Goal: Task Accomplishment & Management: Use online tool/utility

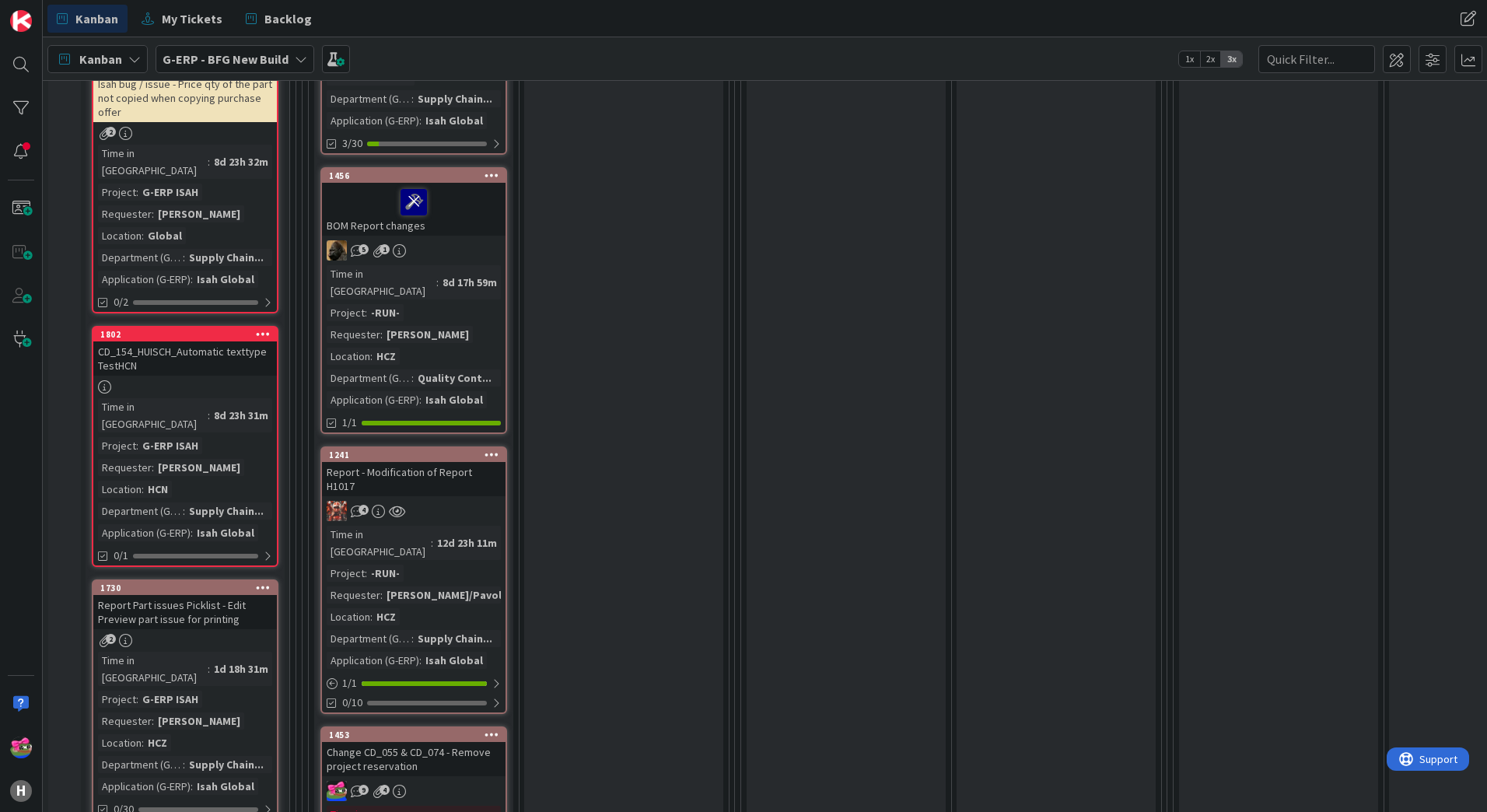
scroll to position [1400, 0]
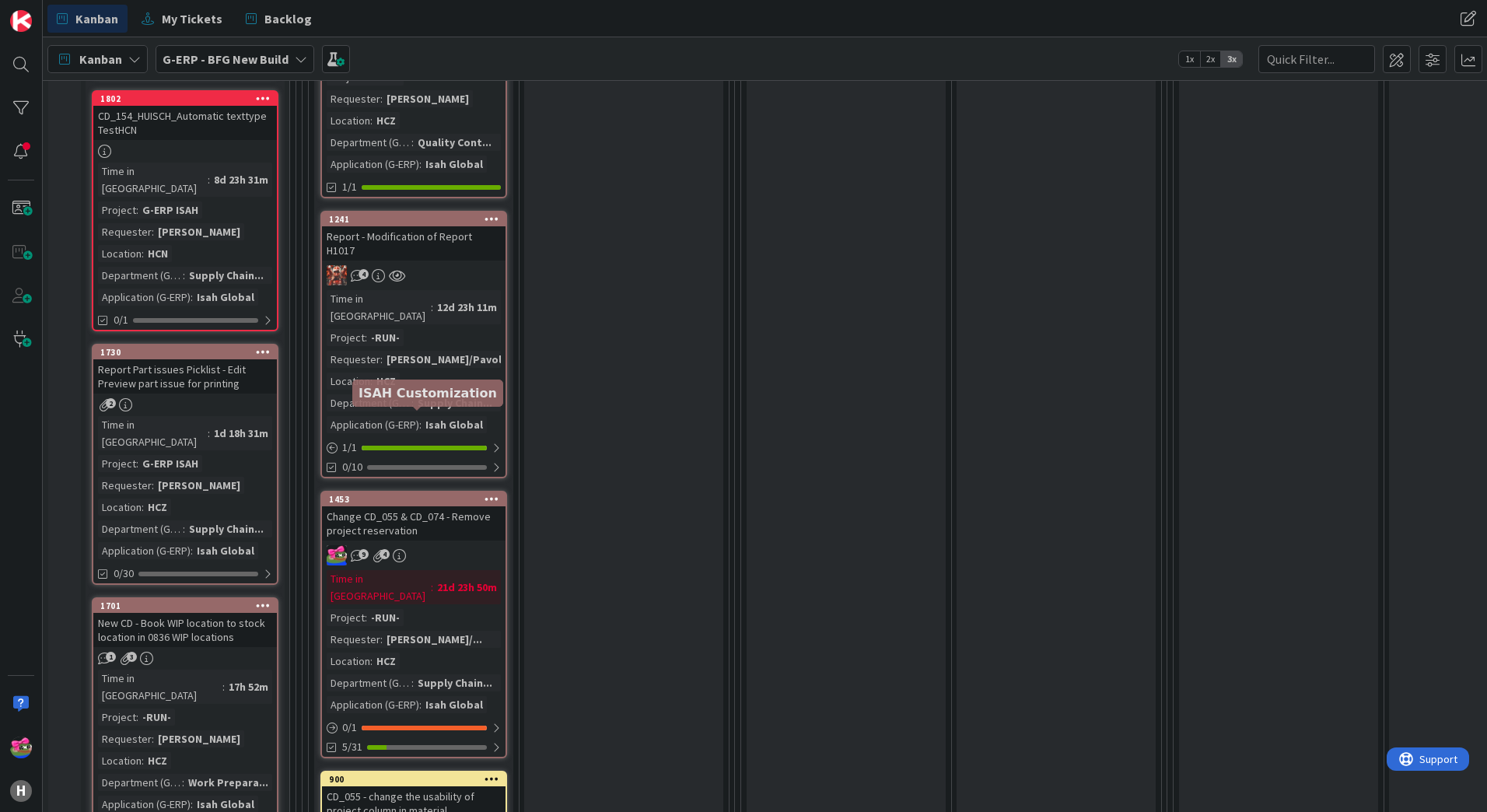
click at [457, 494] on div "1453" at bounding box center [417, 499] width 177 height 11
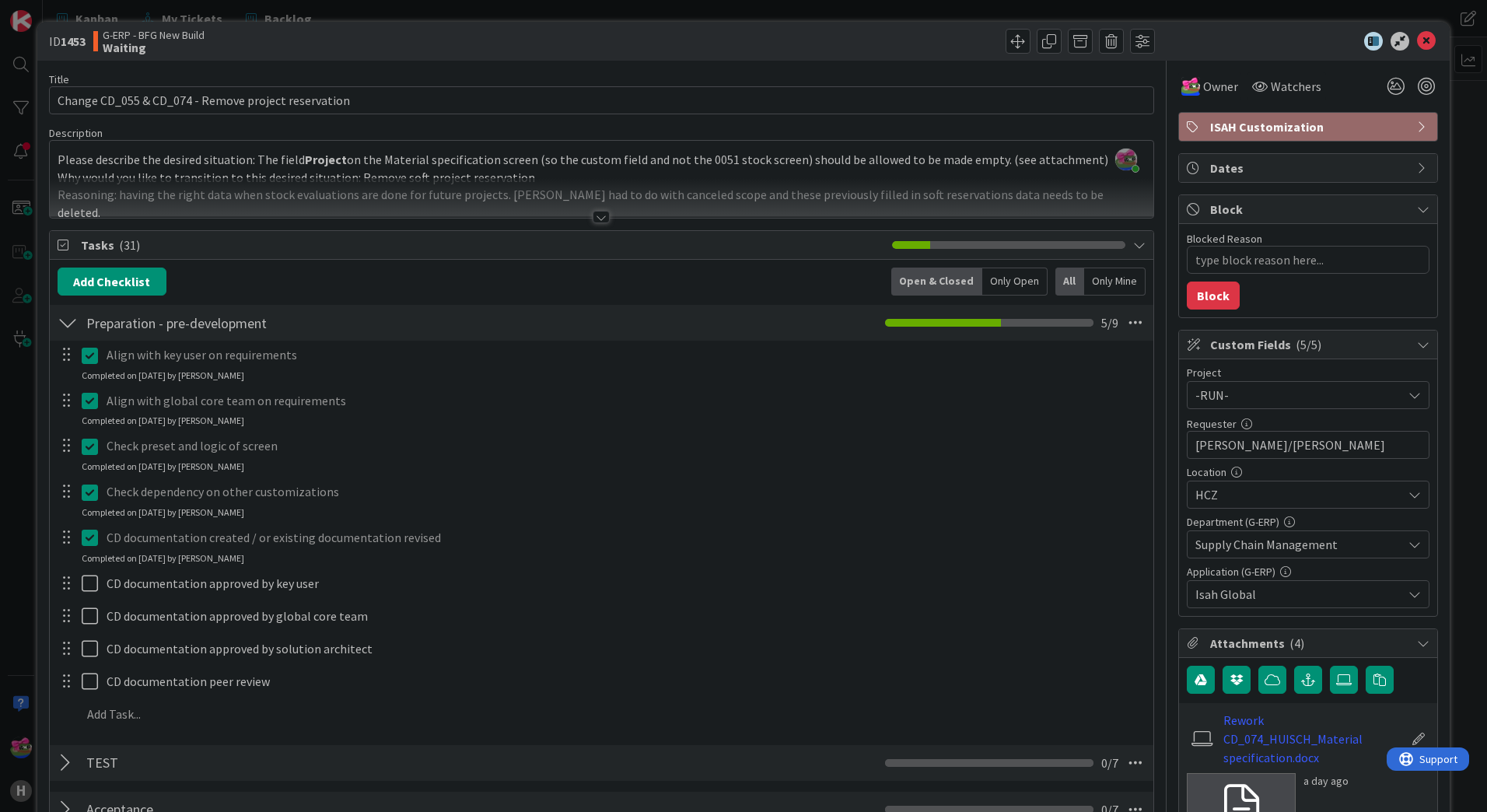
click at [595, 218] on div at bounding box center [601, 216] width 17 height 13
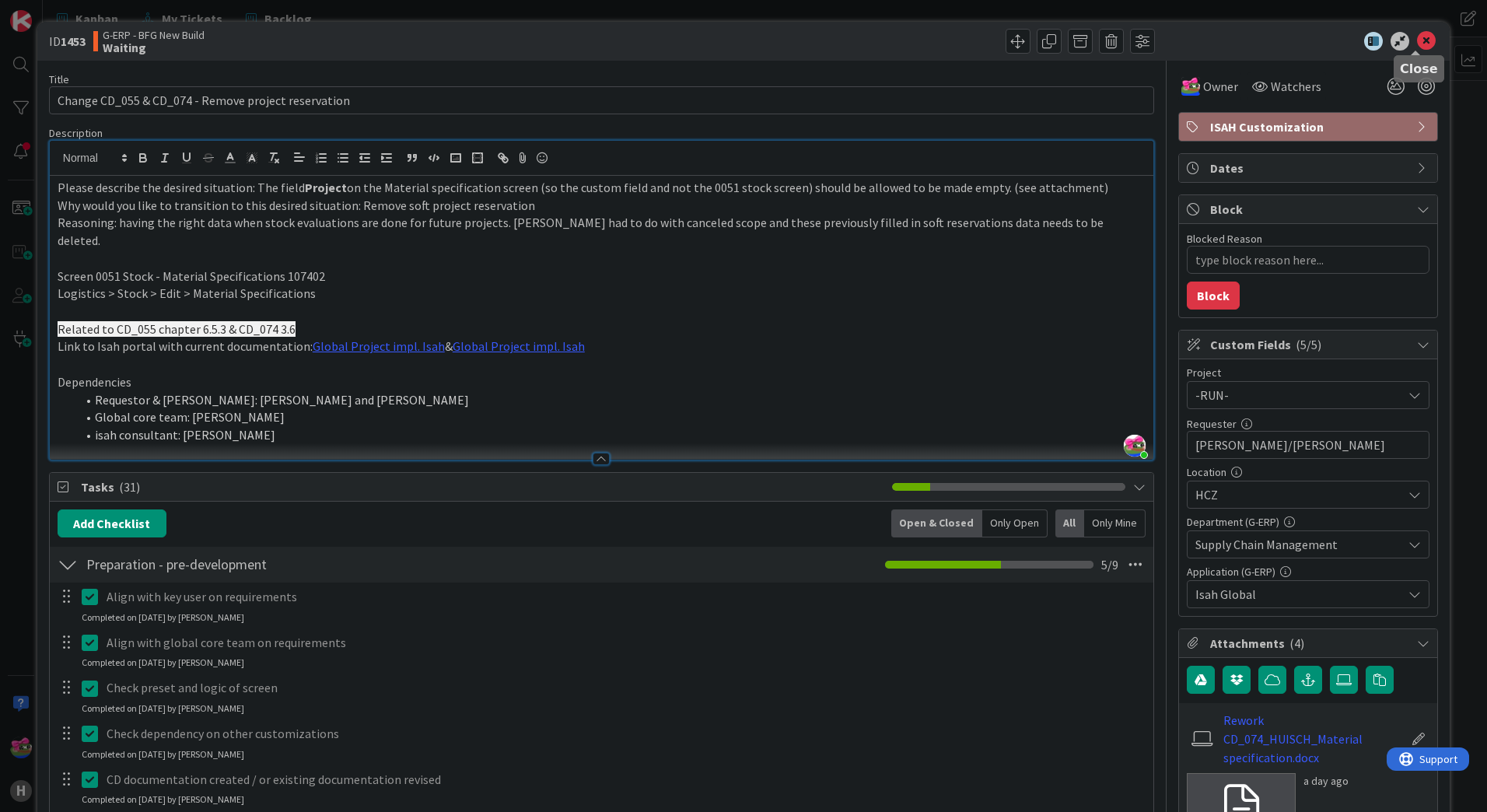
click at [1417, 43] on icon at bounding box center [1426, 41] width 19 height 19
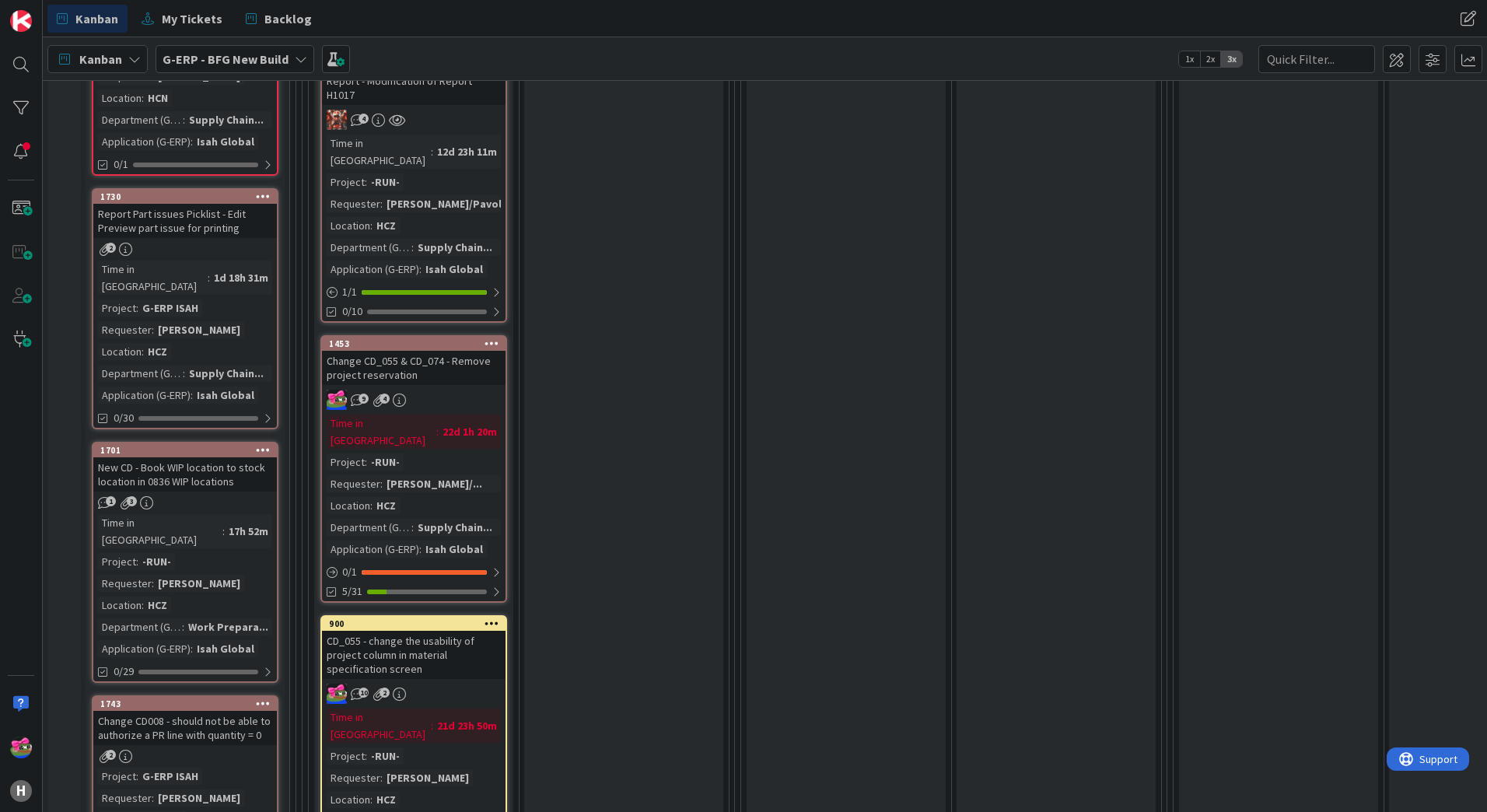
click at [471, 630] on div "CD_055 - change the usability of project column in material specification screen" at bounding box center [414, 654] width 184 height 48
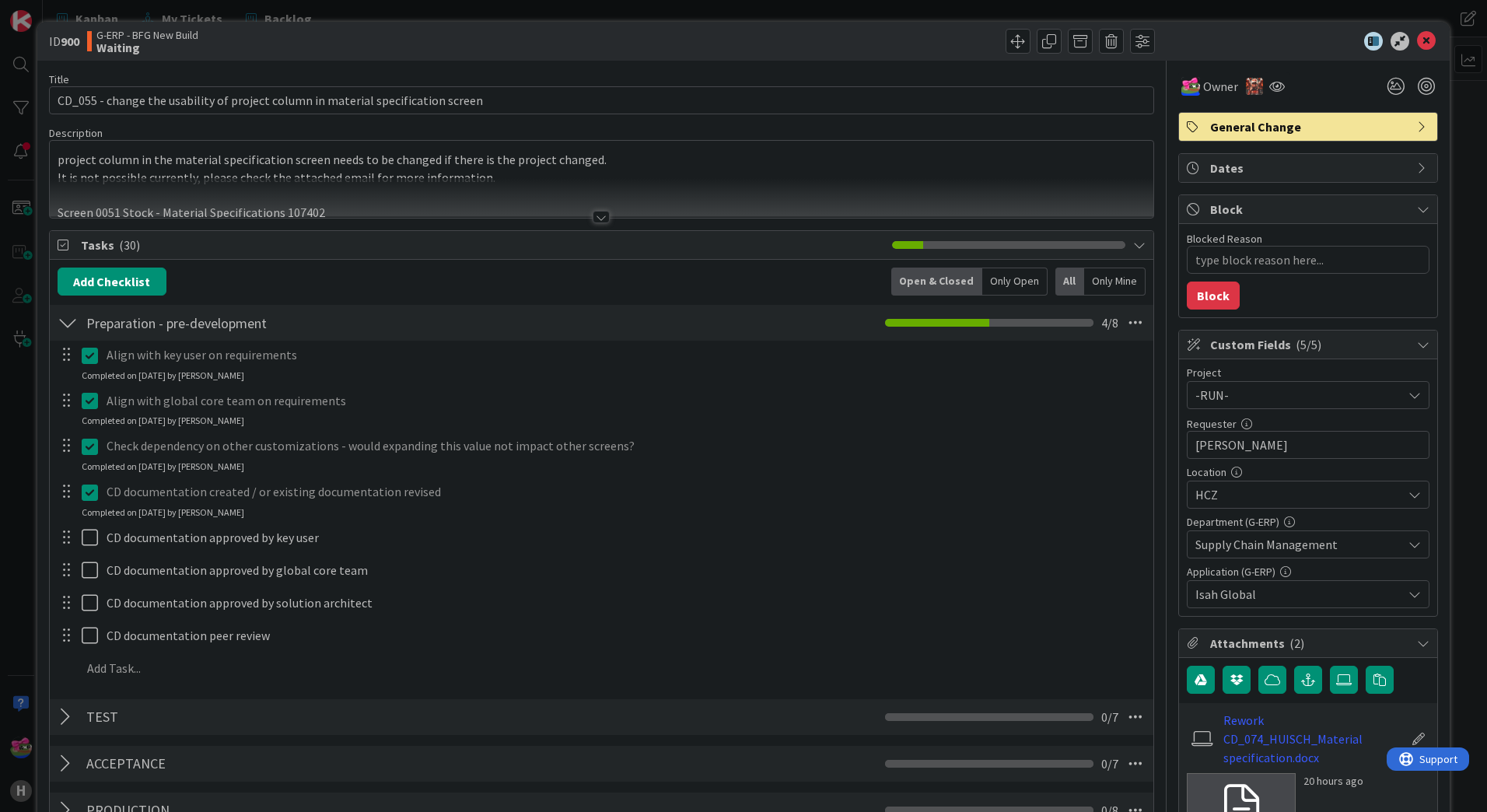
click at [579, 209] on div at bounding box center [601, 198] width 1104 height 40
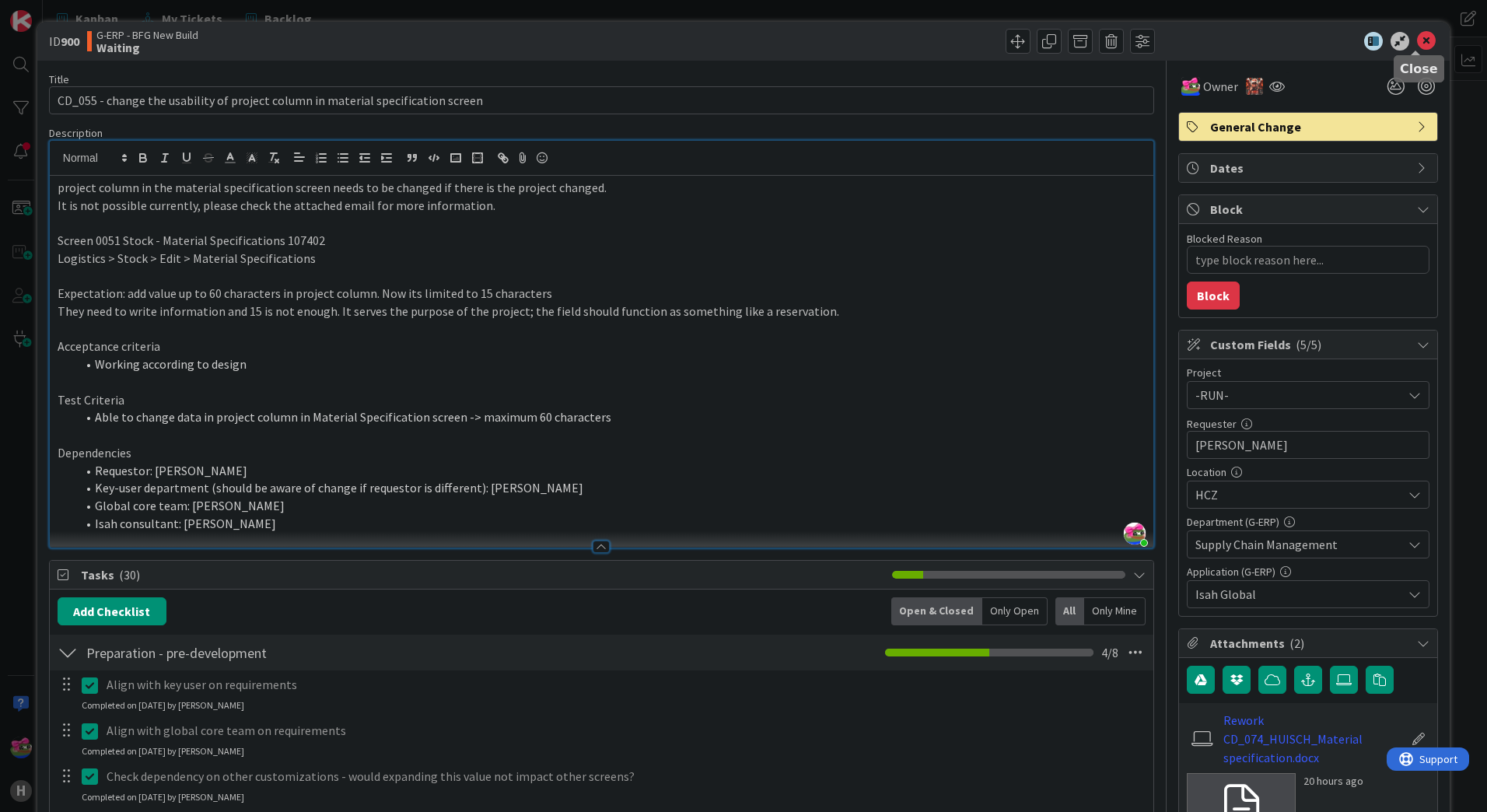
click at [1421, 41] on icon at bounding box center [1426, 41] width 19 height 19
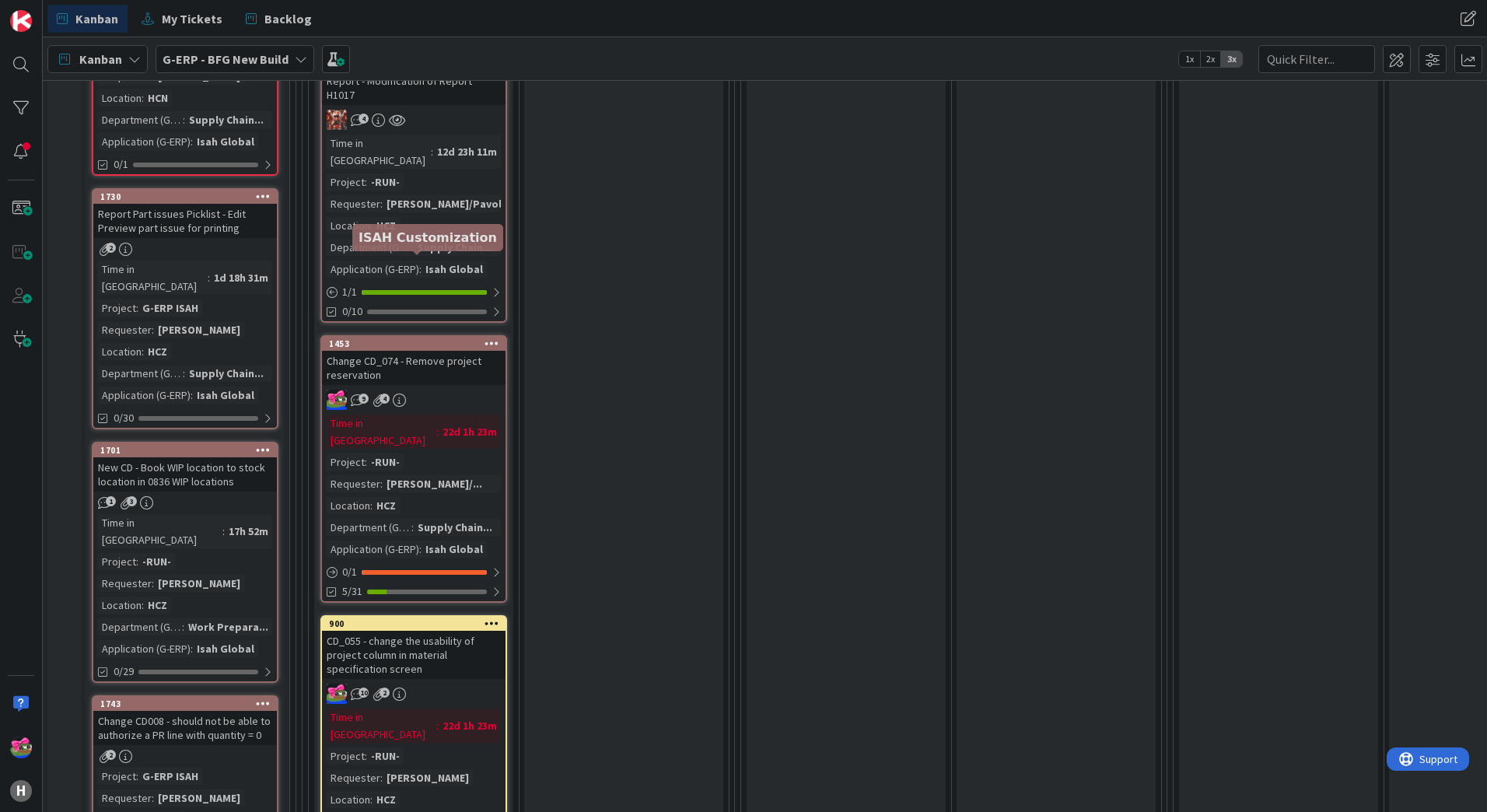
click at [432, 338] on div "1453" at bounding box center [417, 343] width 177 height 11
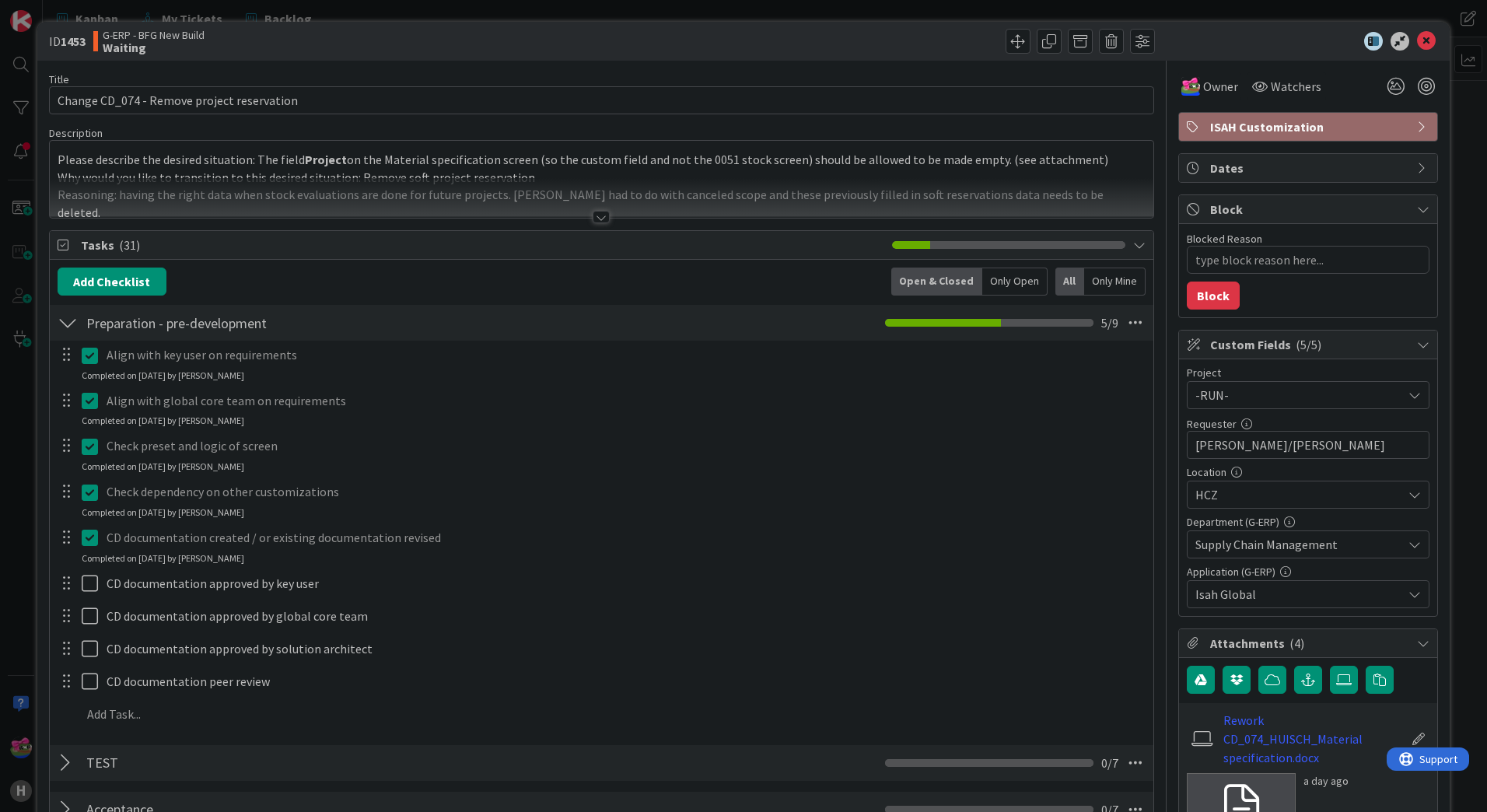
click at [586, 214] on div at bounding box center [601, 198] width 1104 height 40
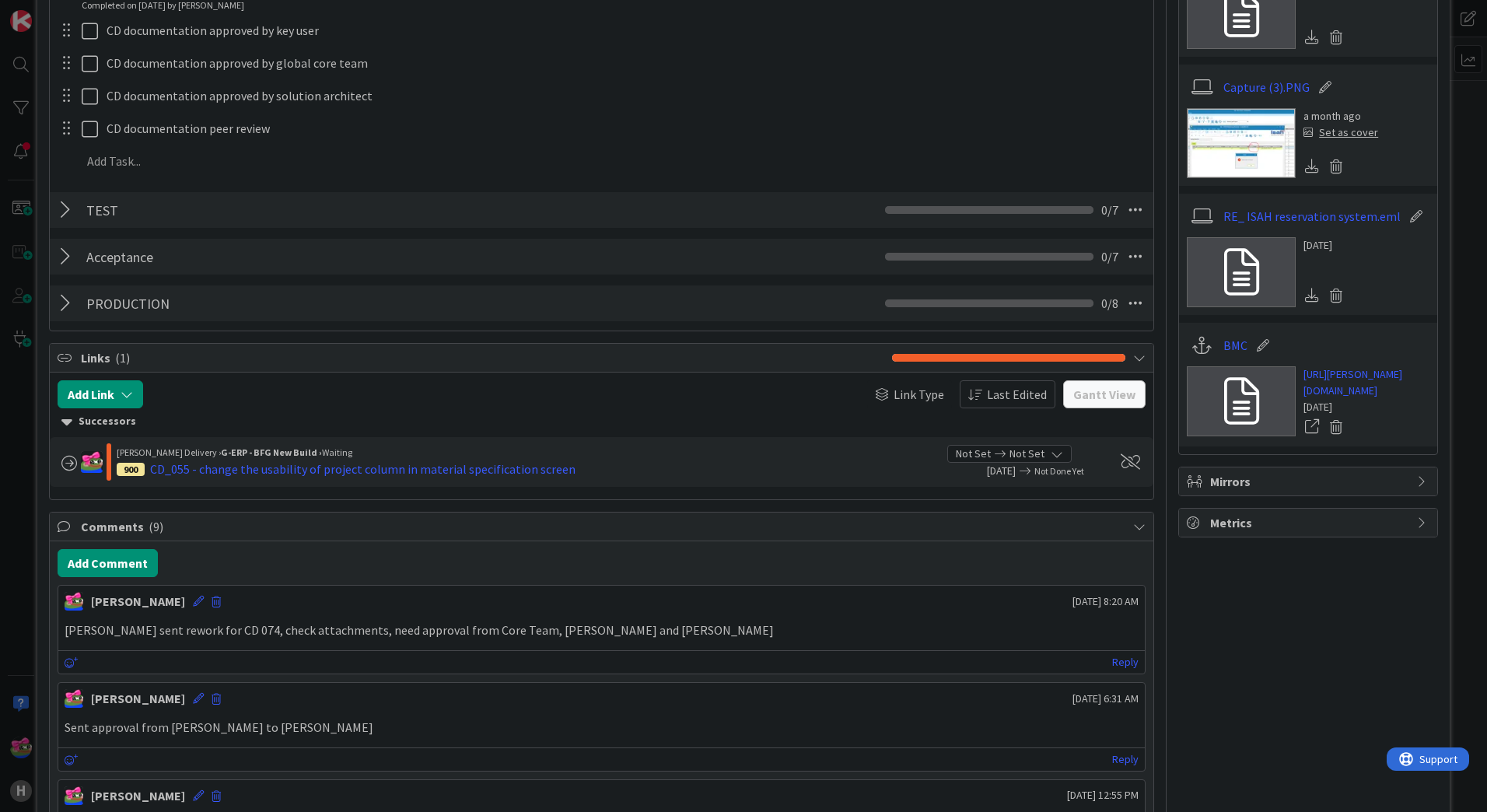
scroll to position [855, 0]
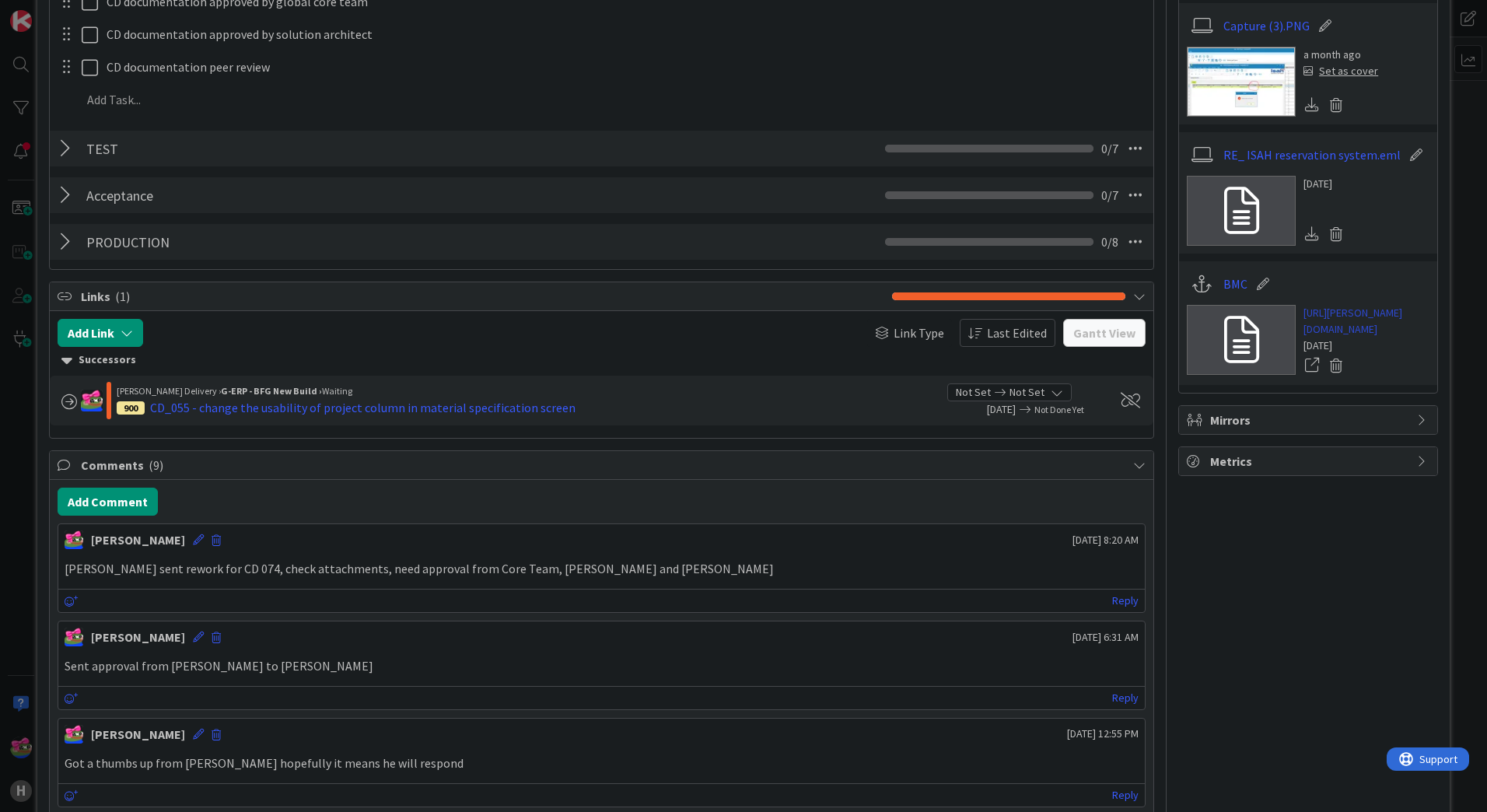
click at [1345, 331] on link "https://huisman-smartit.onbmc.com/smartit/app/#/workorder/AGGF4KX6HRENQATA0PT2T…" at bounding box center [1366, 321] width 126 height 33
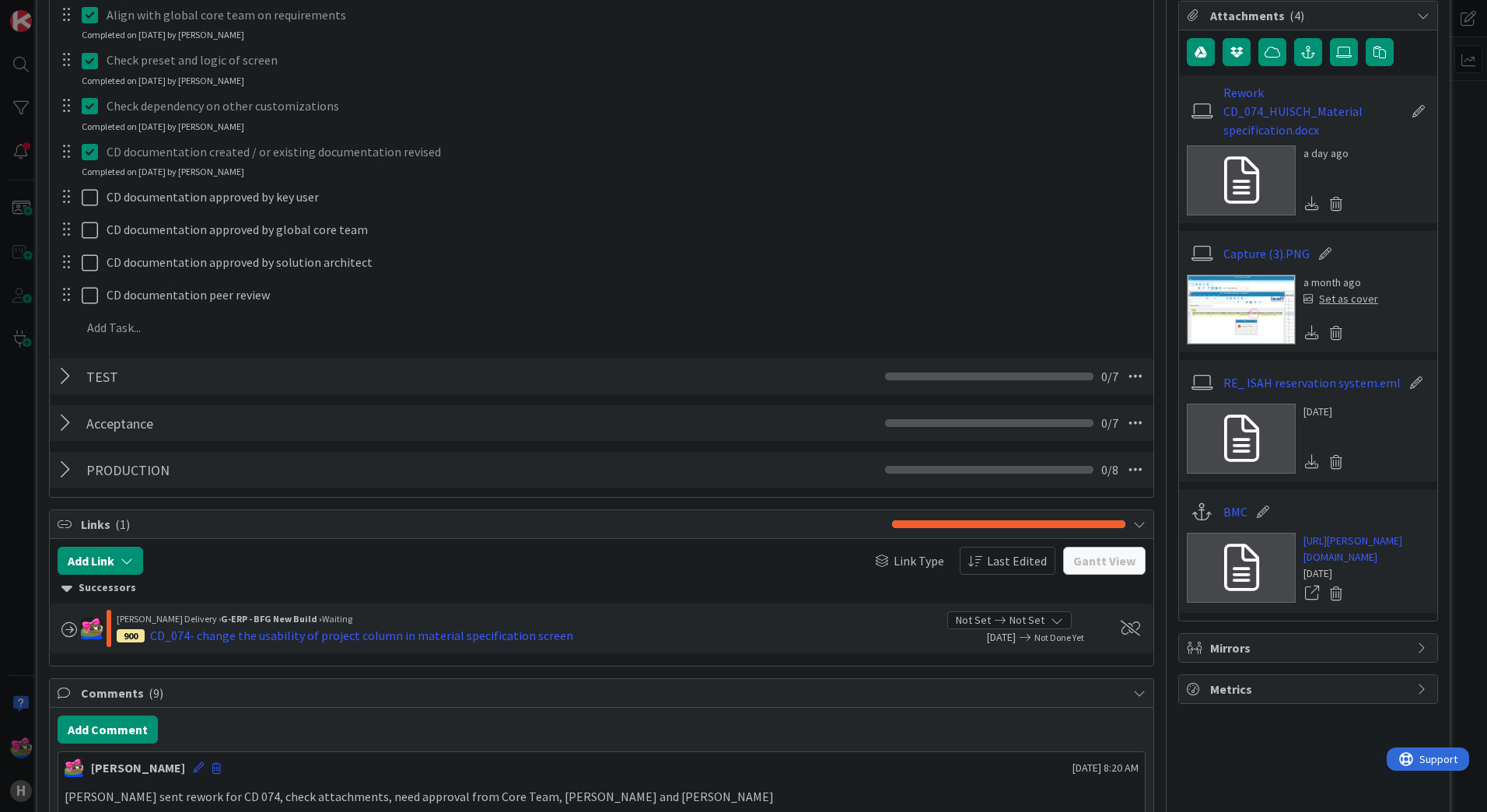
scroll to position [622, 0]
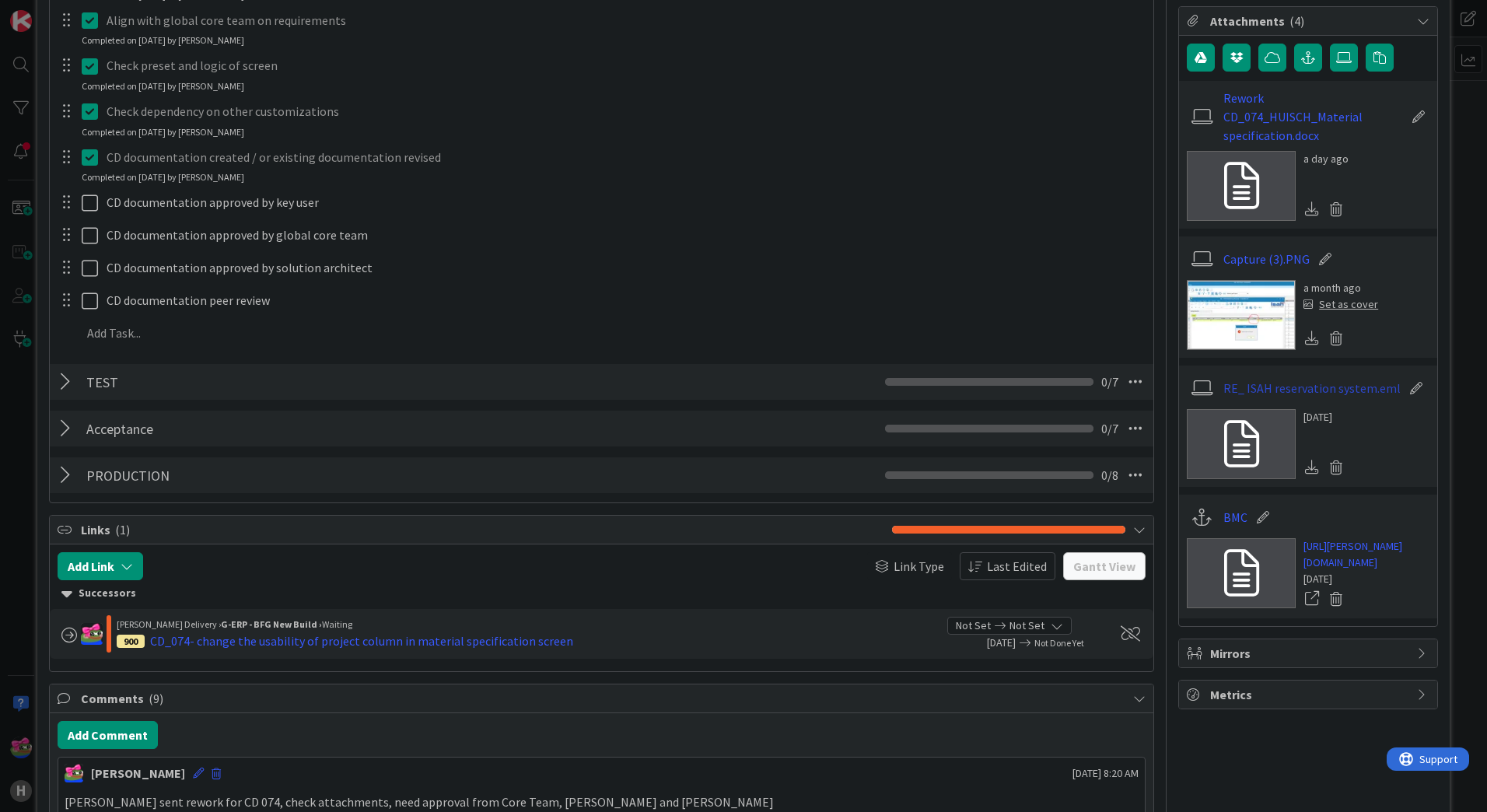
click at [1331, 378] on link "RE_ ISAH reservation system.eml" at bounding box center [1311, 387] width 177 height 19
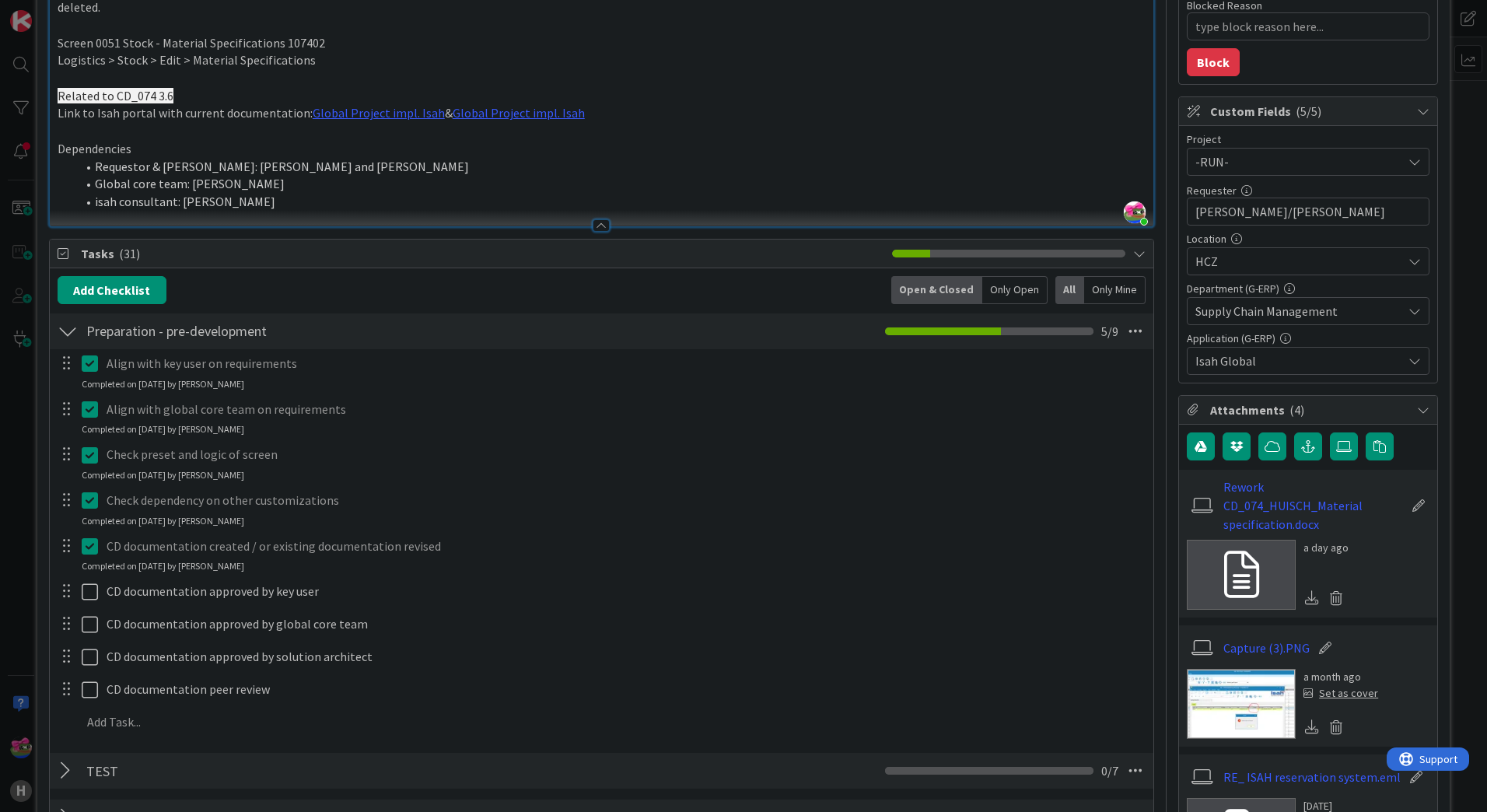
scroll to position [0, 0]
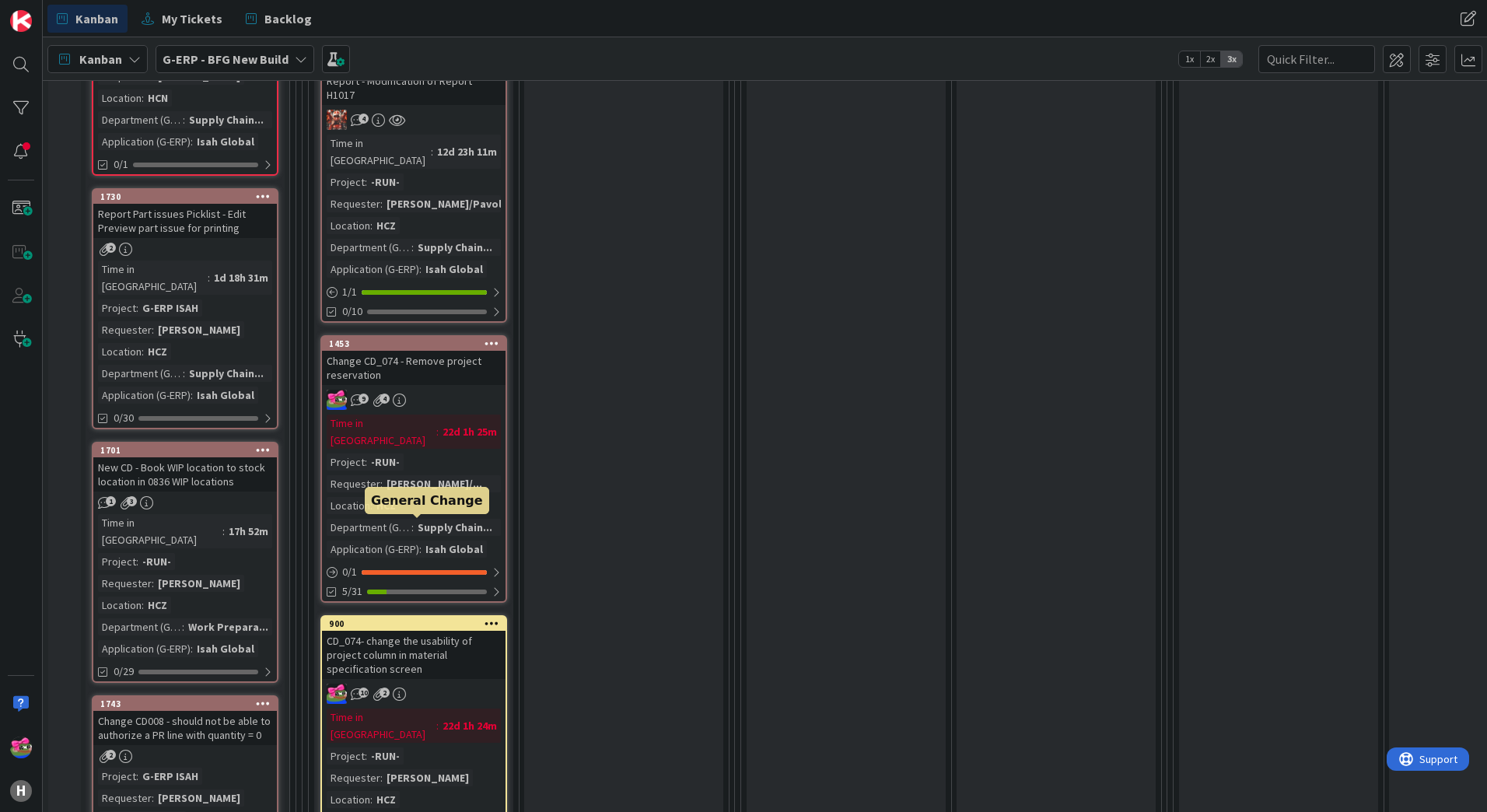
click at [438, 618] on div "900" at bounding box center [417, 623] width 177 height 11
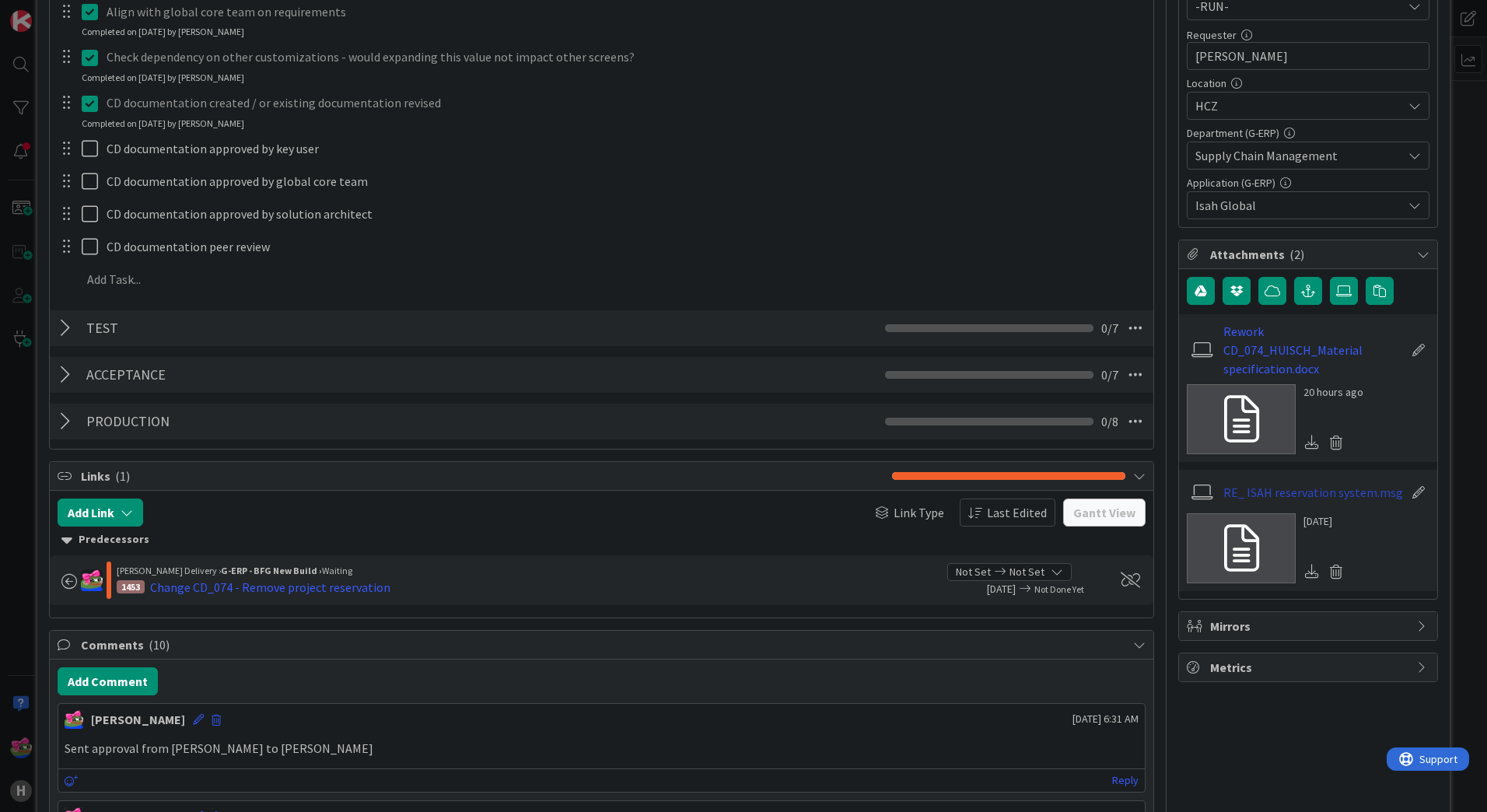
click at [1338, 483] on link "RE_ ISAH reservation system.msg" at bounding box center [1313, 492] width 180 height 19
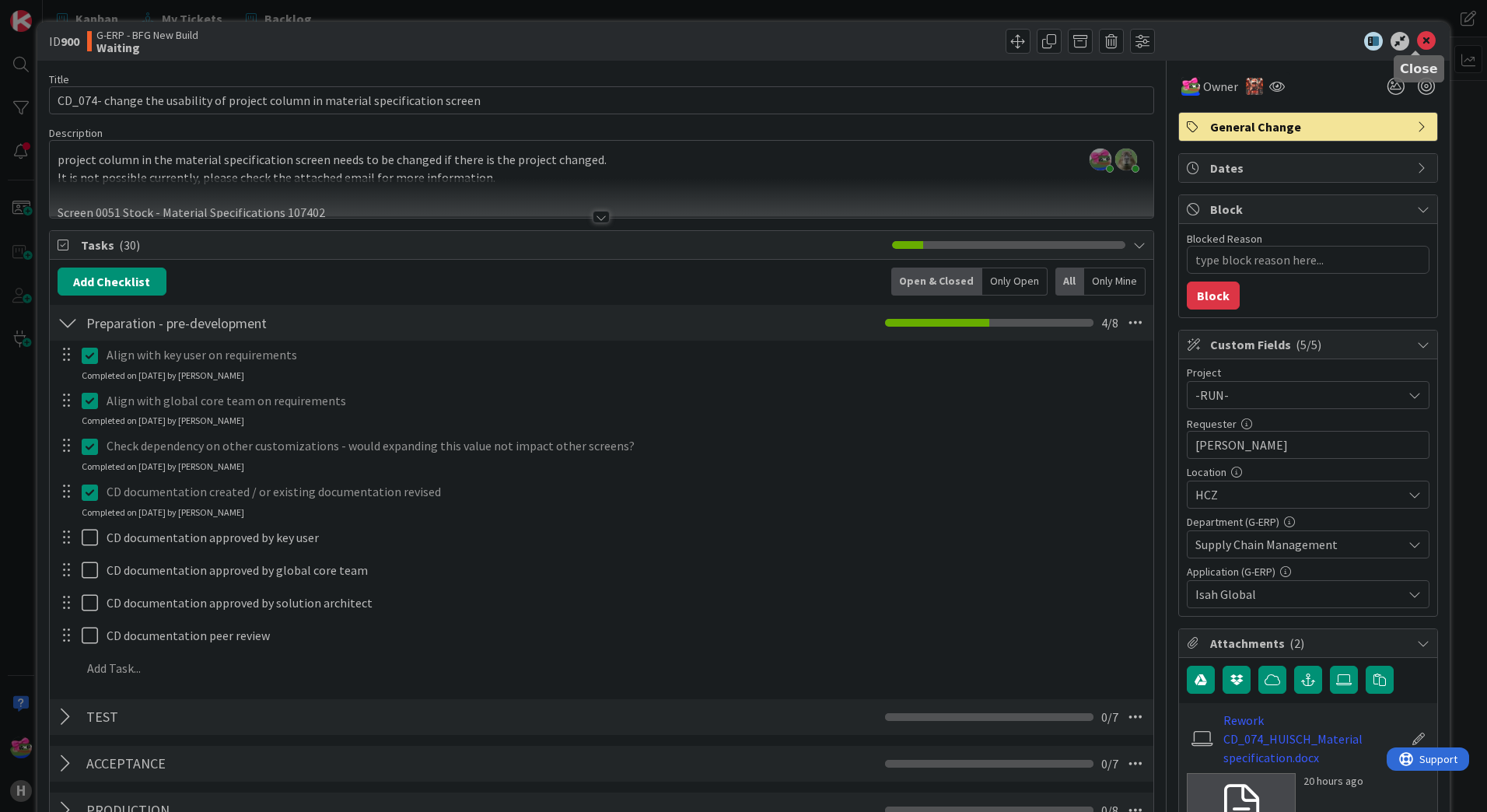
click at [1424, 41] on icon at bounding box center [1426, 41] width 19 height 19
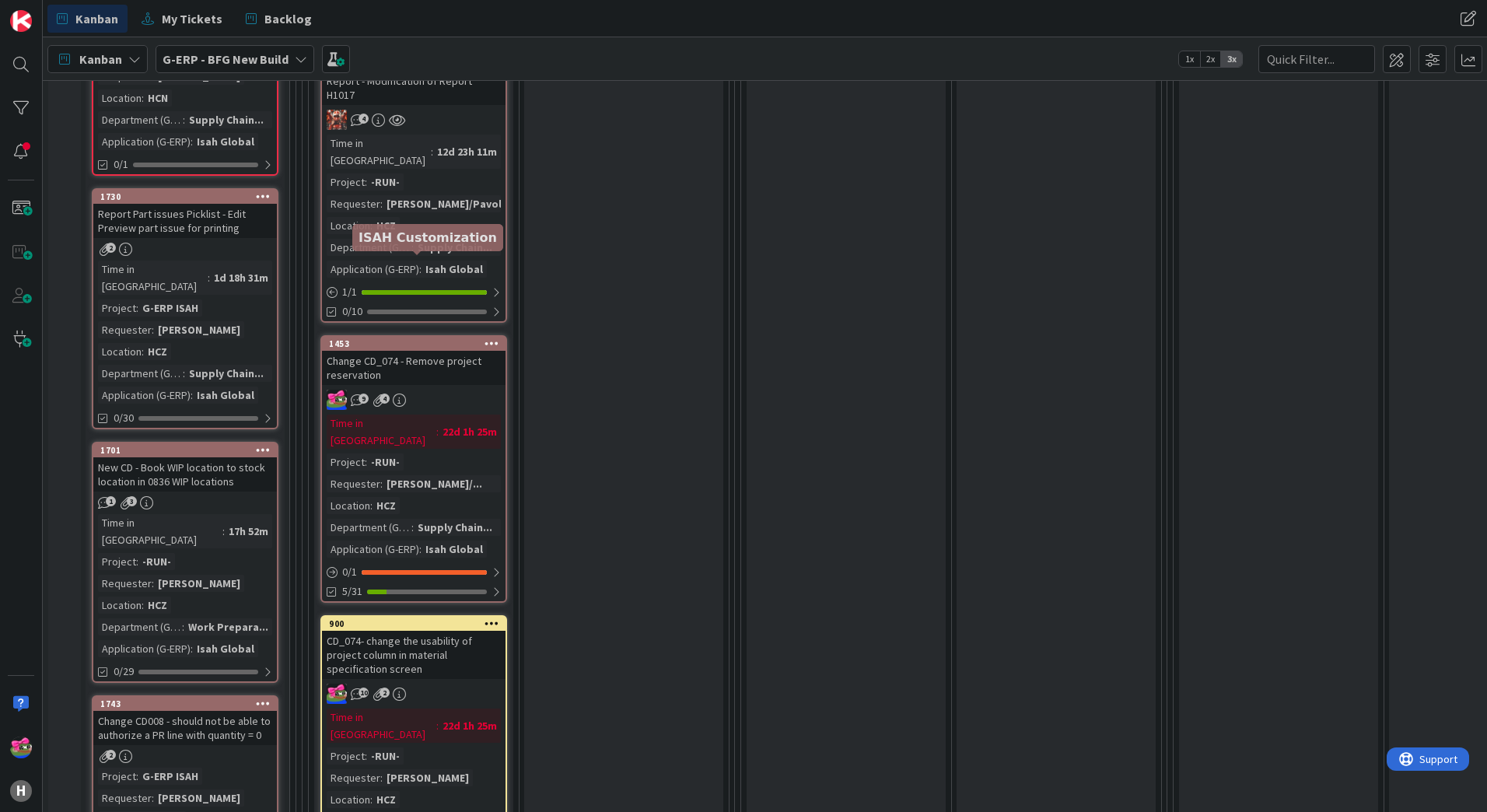
click at [396, 338] on div "1453" at bounding box center [417, 343] width 177 height 11
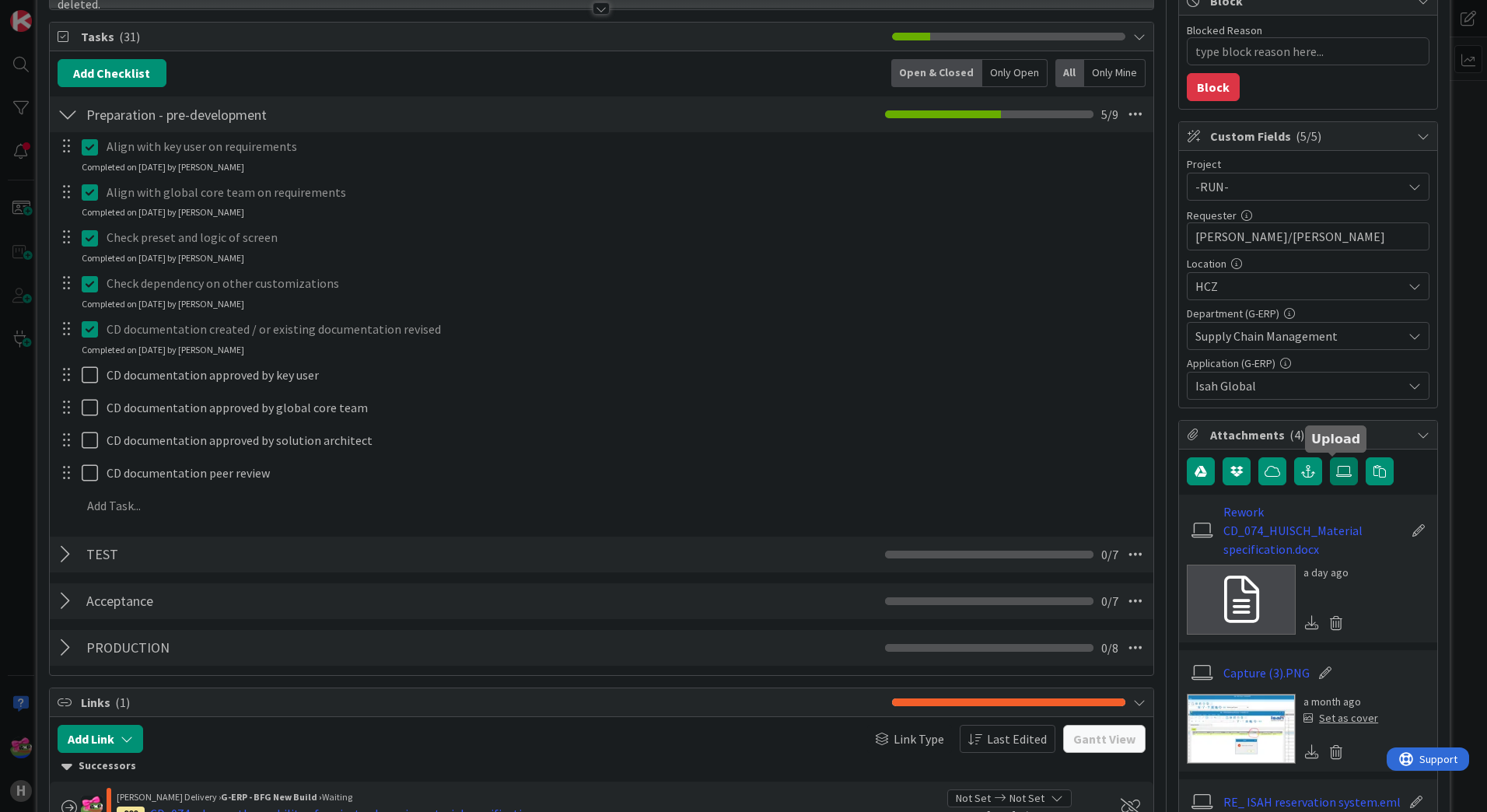
click at [1336, 468] on icon at bounding box center [1344, 471] width 16 height 13
click at [1330, 457] on input "file" at bounding box center [1330, 457] width 0 height 0
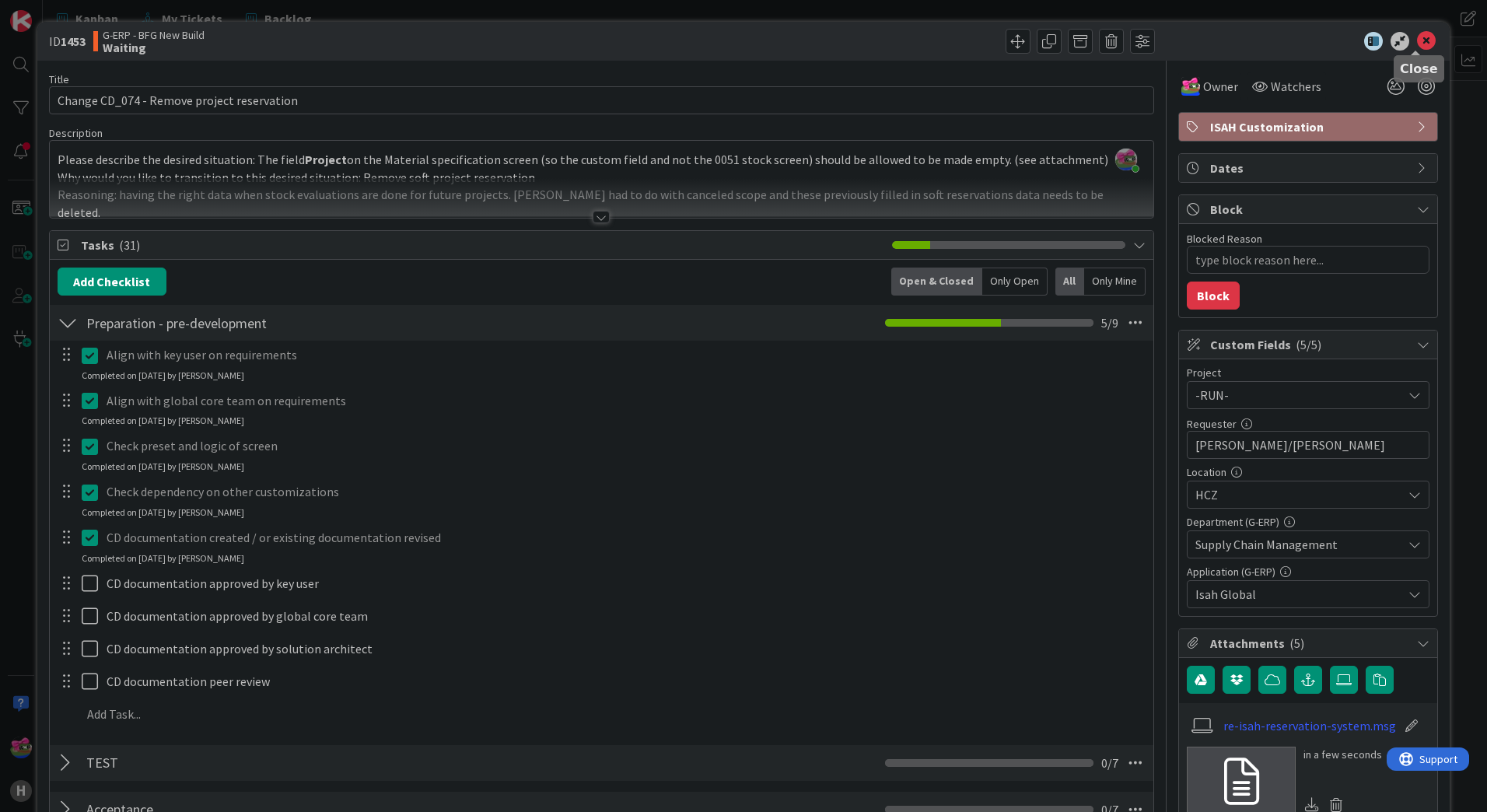
click at [1417, 43] on icon at bounding box center [1426, 41] width 19 height 19
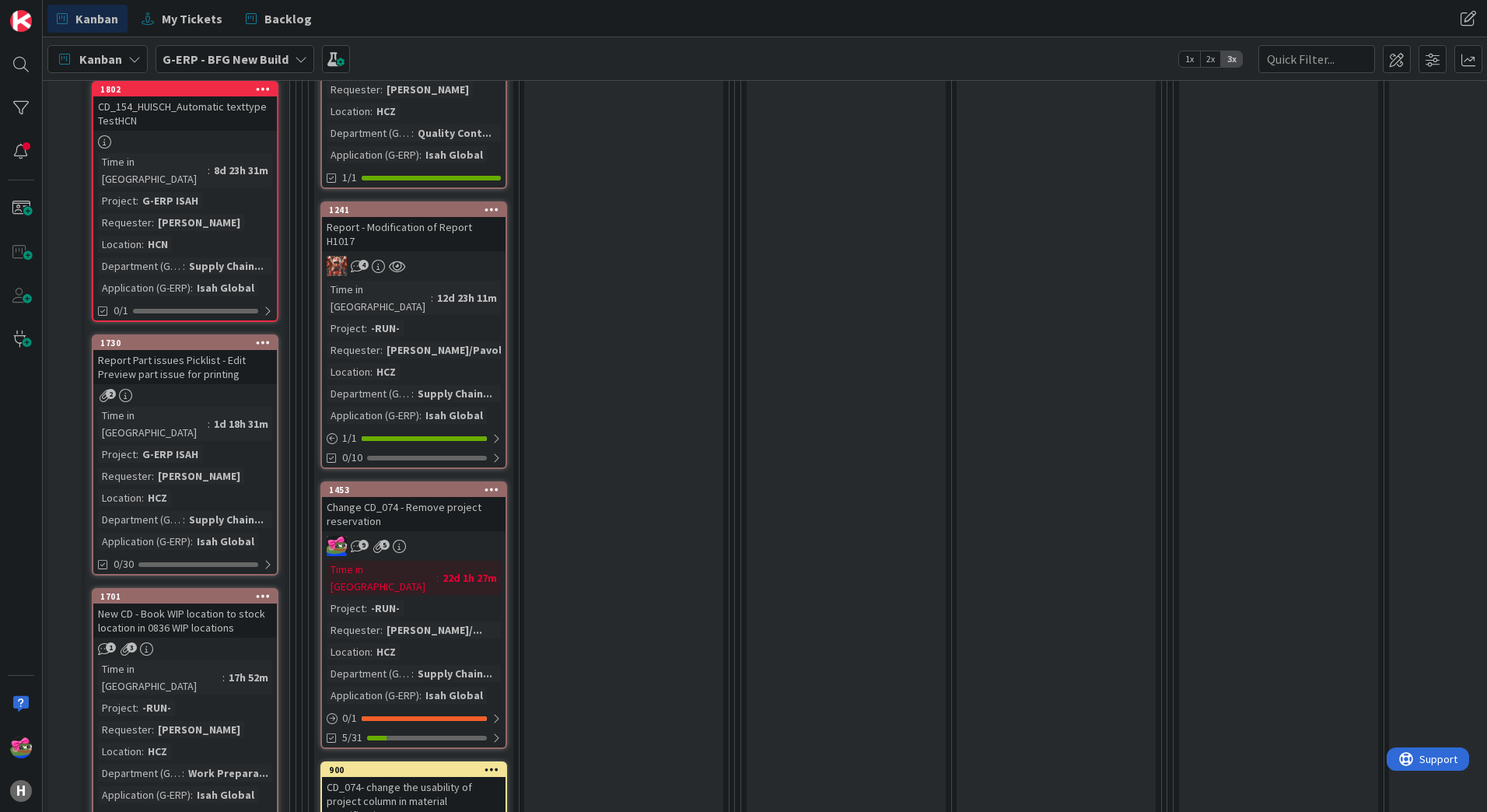
scroll to position [1555, 0]
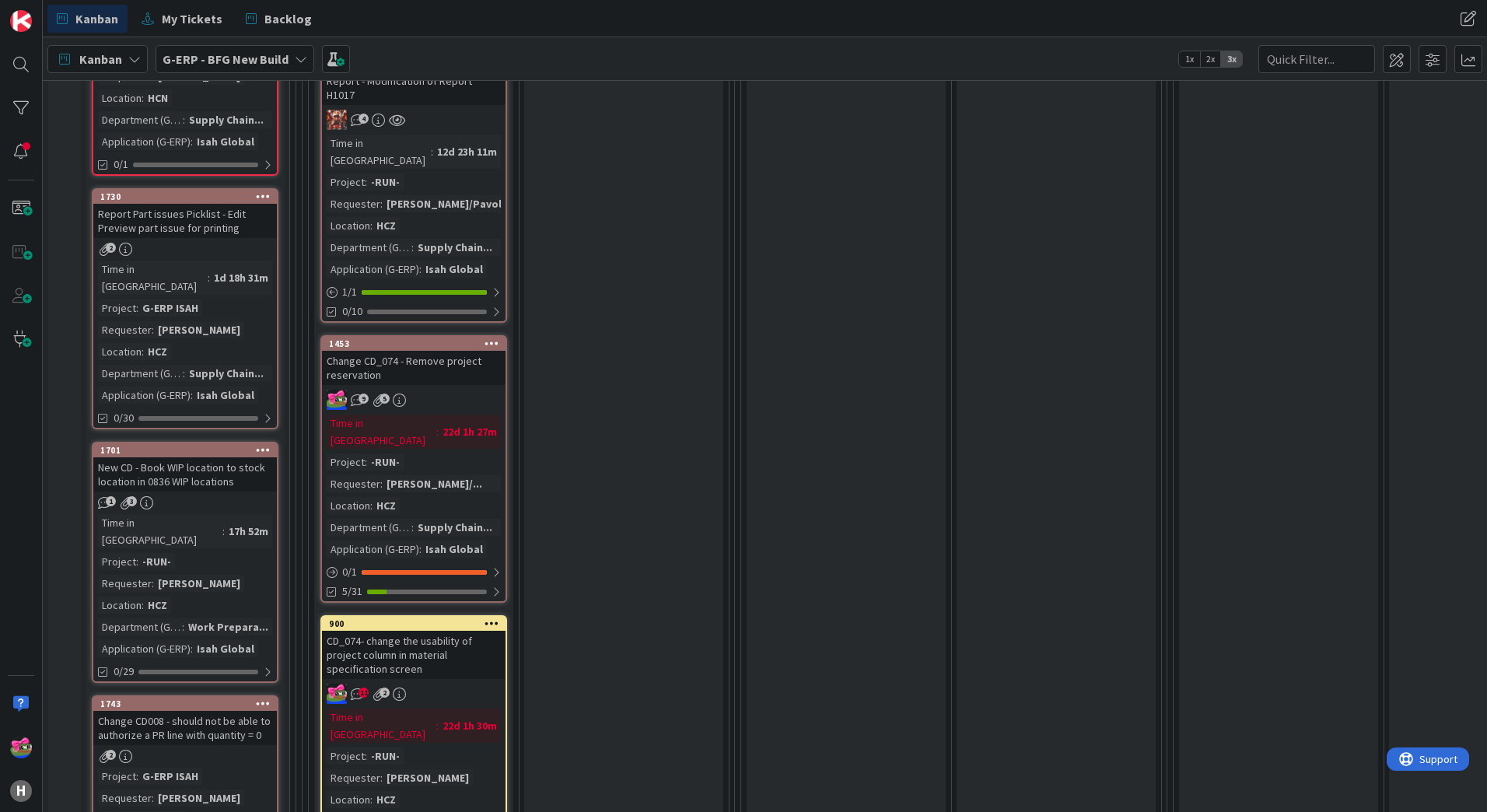
click at [452, 630] on div "CD_074- change the usability of project column in material specification screen" at bounding box center [414, 654] width 184 height 48
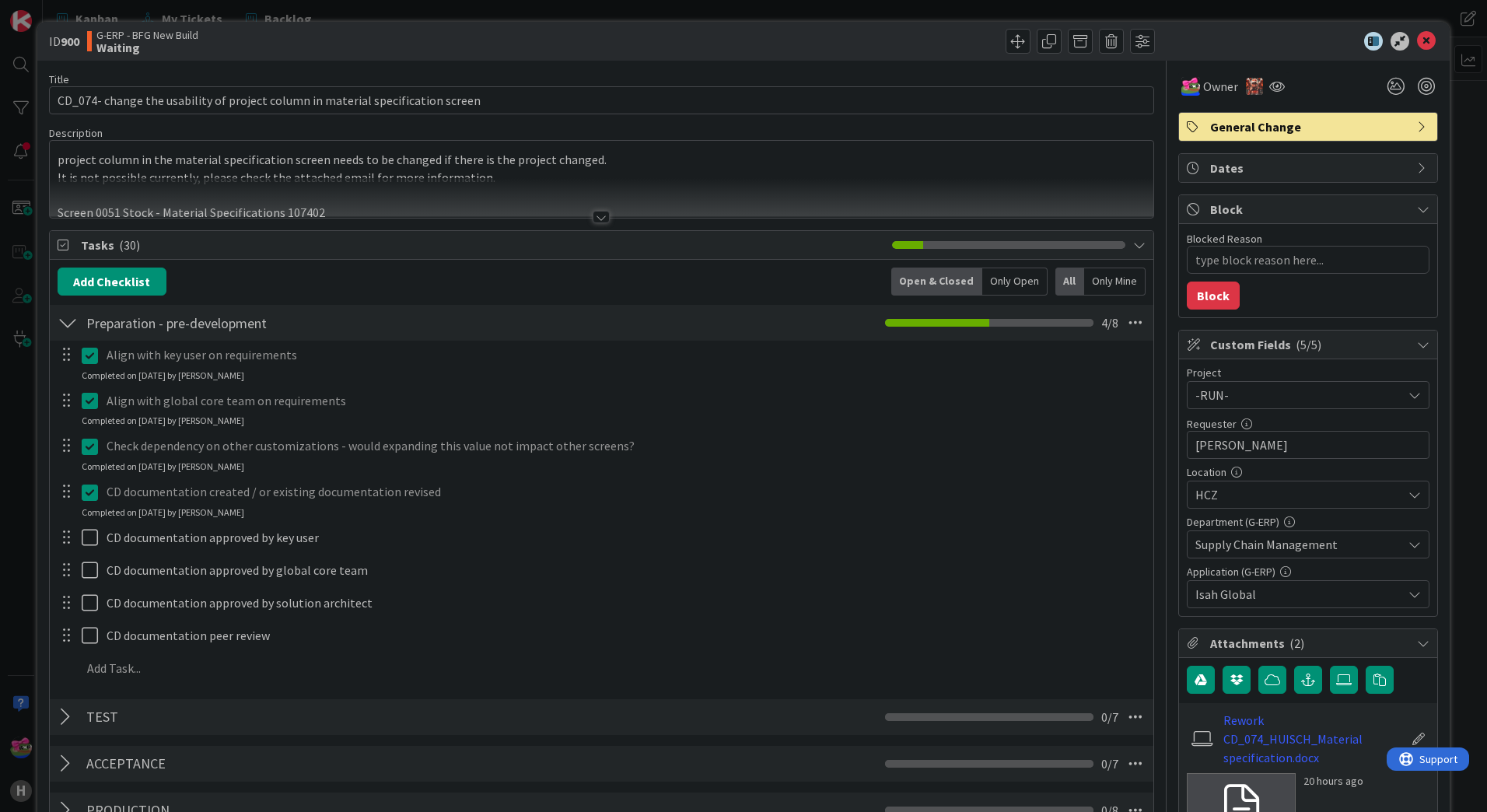
type textarea "x"
click at [1417, 41] on icon at bounding box center [1426, 41] width 19 height 19
